Goal: Task Accomplishment & Management: Manage account settings

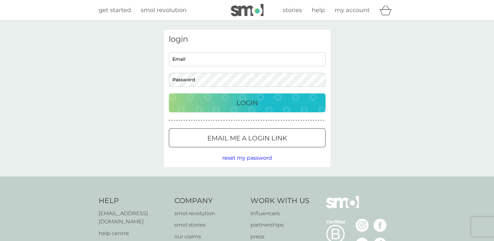
click at [243, 133] on p "Email me a login link" at bounding box center [247, 138] width 80 height 10
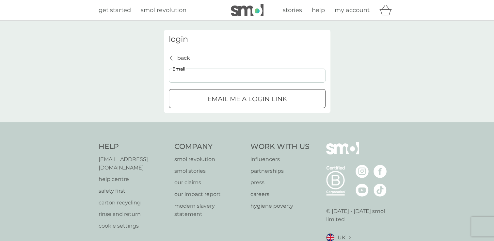
click at [246, 72] on input "Email" at bounding box center [247, 76] width 157 height 14
type input "[EMAIL_ADDRESS][DOMAIN_NAME]"
click at [249, 90] on button "Email me a login link" at bounding box center [247, 98] width 157 height 19
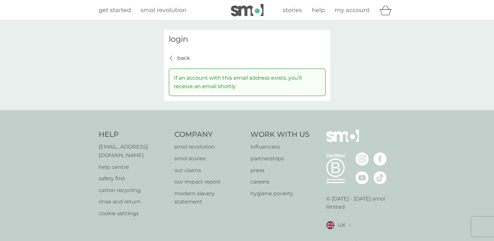
click at [249, 90] on p "If an account with this email address exists, you’ll receive an email shortly" at bounding box center [247, 82] width 146 height 17
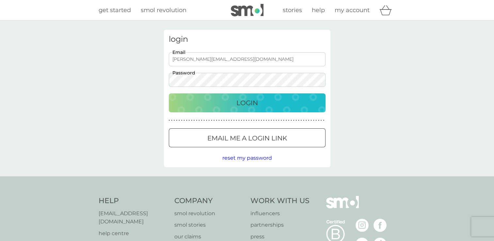
click at [169, 93] on button "Login" at bounding box center [247, 102] width 157 height 19
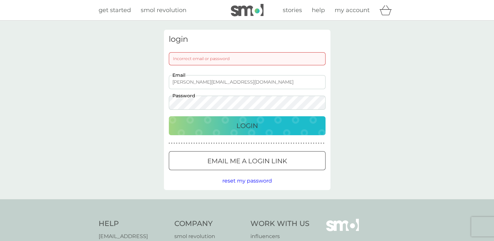
click at [169, 116] on button "Login" at bounding box center [247, 125] width 157 height 19
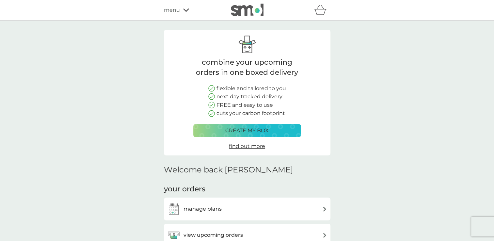
click at [242, 205] on div "manage plans" at bounding box center [247, 208] width 160 height 13
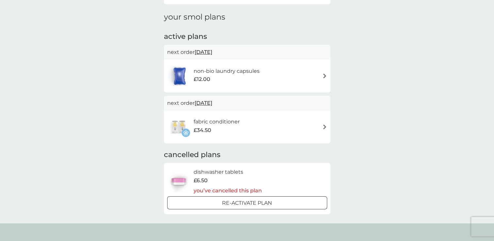
scroll to position [91, 0]
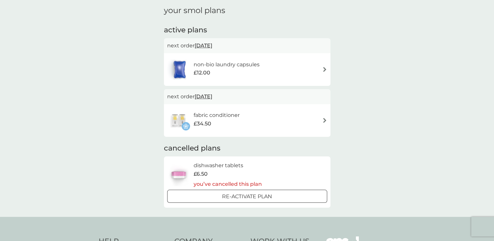
click at [219, 167] on h6 "dishwasher tablets" at bounding box center [228, 165] width 68 height 8
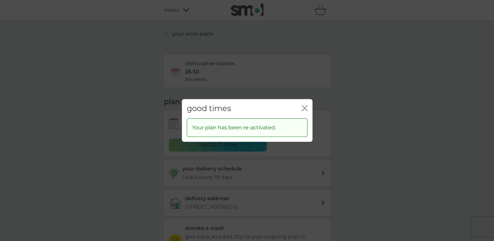
click at [304, 109] on icon "close" at bounding box center [305, 108] width 6 height 6
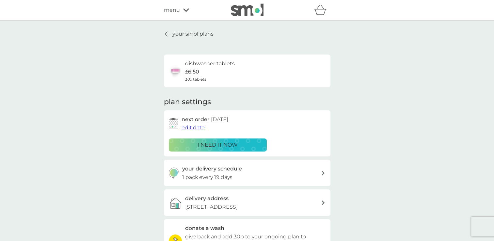
click at [114, 155] on div "your smol plans dishwasher tablets £6.50 30x tablets plan settings next order 1…" at bounding box center [247, 177] width 494 height 312
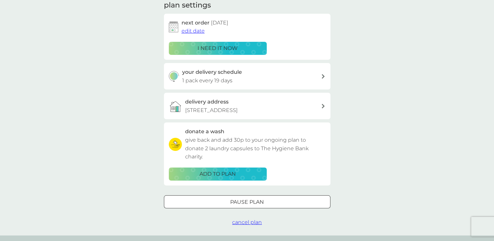
scroll to position [170, 0]
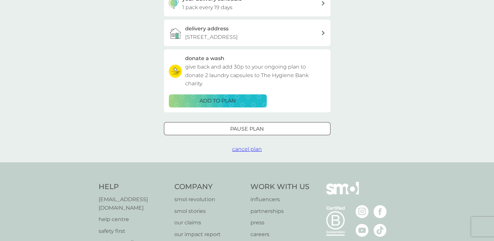
click at [249, 150] on span "cancel plan" at bounding box center [247, 149] width 30 height 6
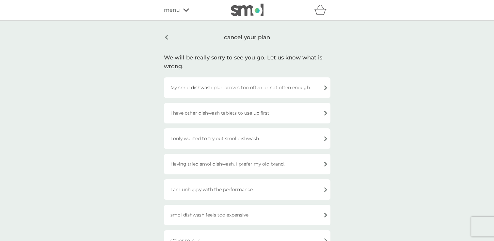
click at [296, 210] on div "smol dishwash feels too expensive" at bounding box center [247, 215] width 167 height 21
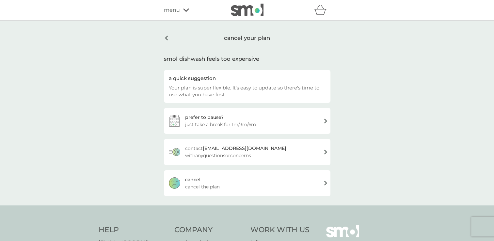
click at [278, 186] on div "cancel cancel the plan" at bounding box center [247, 183] width 167 height 26
